Goal: Information Seeking & Learning: Learn about a topic

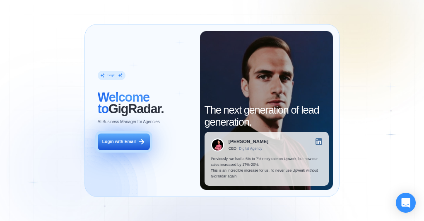
click at [123, 145] on div "Login with Email" at bounding box center [119, 142] width 34 height 6
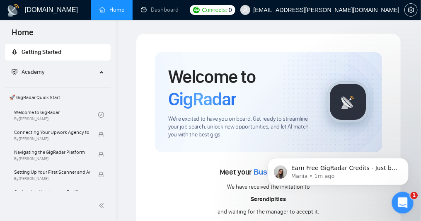
click at [399, 202] on icon "Open Intercom Messenger" at bounding box center [402, 202] width 14 height 14
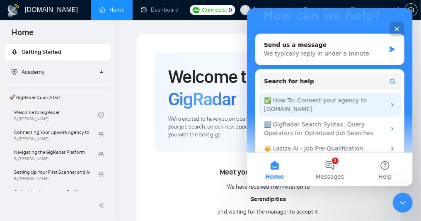
scroll to position [98, 0]
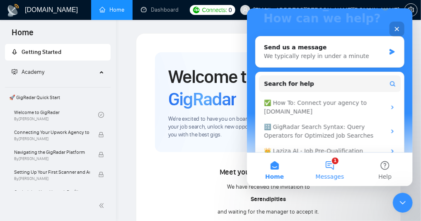
click at [330, 166] on button "1 Messages" at bounding box center [329, 168] width 55 height 33
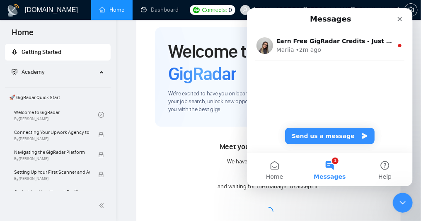
scroll to position [0, 0]
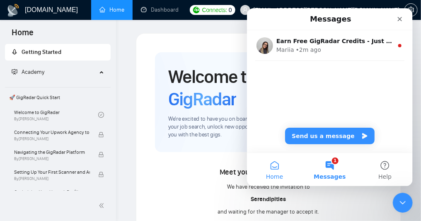
click at [273, 167] on button "Home" at bounding box center [273, 168] width 55 height 33
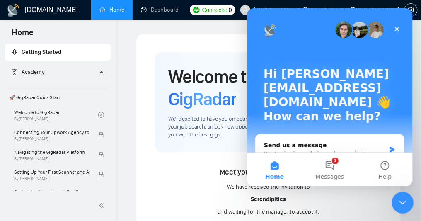
click at [398, 198] on icon "Close Intercom Messenger" at bounding box center [401, 201] width 10 height 10
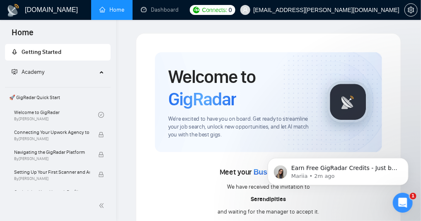
click at [68, 95] on span "🚀 GigRadar Quick Start" at bounding box center [58, 97] width 104 height 17
click at [36, 97] on span "🚀 GigRadar Quick Start" at bounding box center [58, 97] width 104 height 17
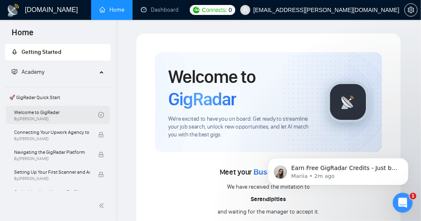
click at [38, 112] on link "Welcome to GigRadar By [PERSON_NAME]" at bounding box center [56, 115] width 84 height 18
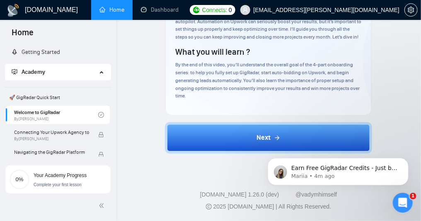
scroll to position [842, 0]
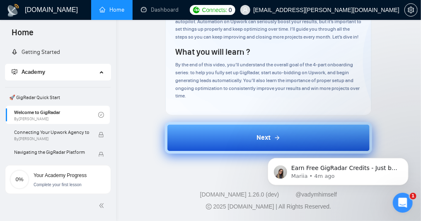
click at [278, 134] on icon at bounding box center [277, 137] width 7 height 7
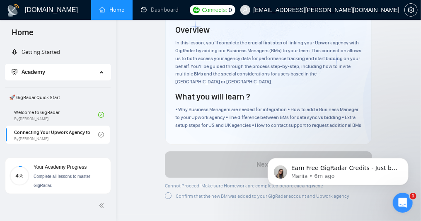
scroll to position [1049, 0]
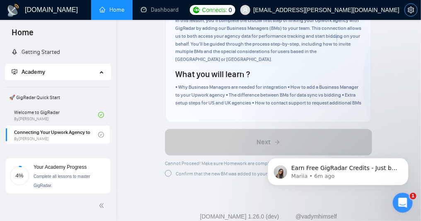
click at [412, 11] on icon "setting" at bounding box center [411, 10] width 6 height 7
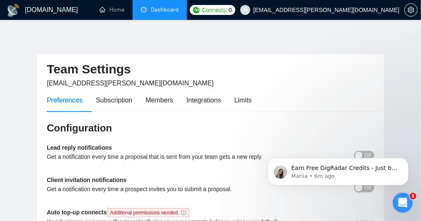
click at [167, 12] on link "Dashboard" at bounding box center [160, 9] width 38 height 7
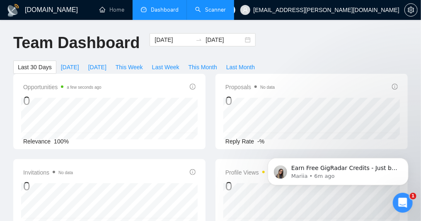
click at [226, 10] on link "Scanner" at bounding box center [210, 9] width 31 height 7
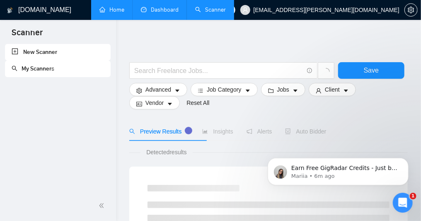
click at [119, 9] on link "Home" at bounding box center [111, 9] width 25 height 7
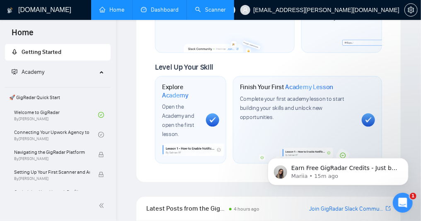
scroll to position [572, 0]
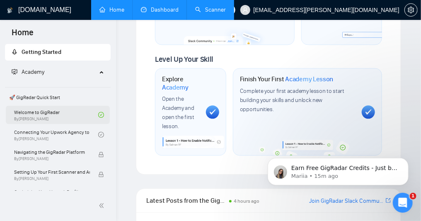
click at [60, 116] on link "Welcome to GigRadar By [PERSON_NAME]" at bounding box center [56, 115] width 84 height 18
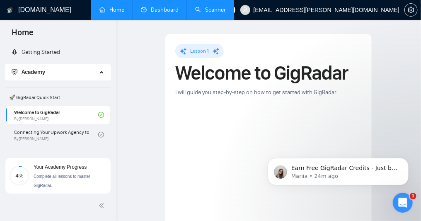
click at [72, 96] on span "🚀 GigRadar Quick Start" at bounding box center [58, 97] width 104 height 17
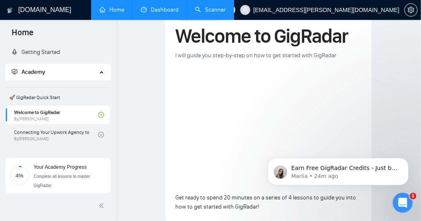
scroll to position [25, 0]
